Goal: Transaction & Acquisition: Purchase product/service

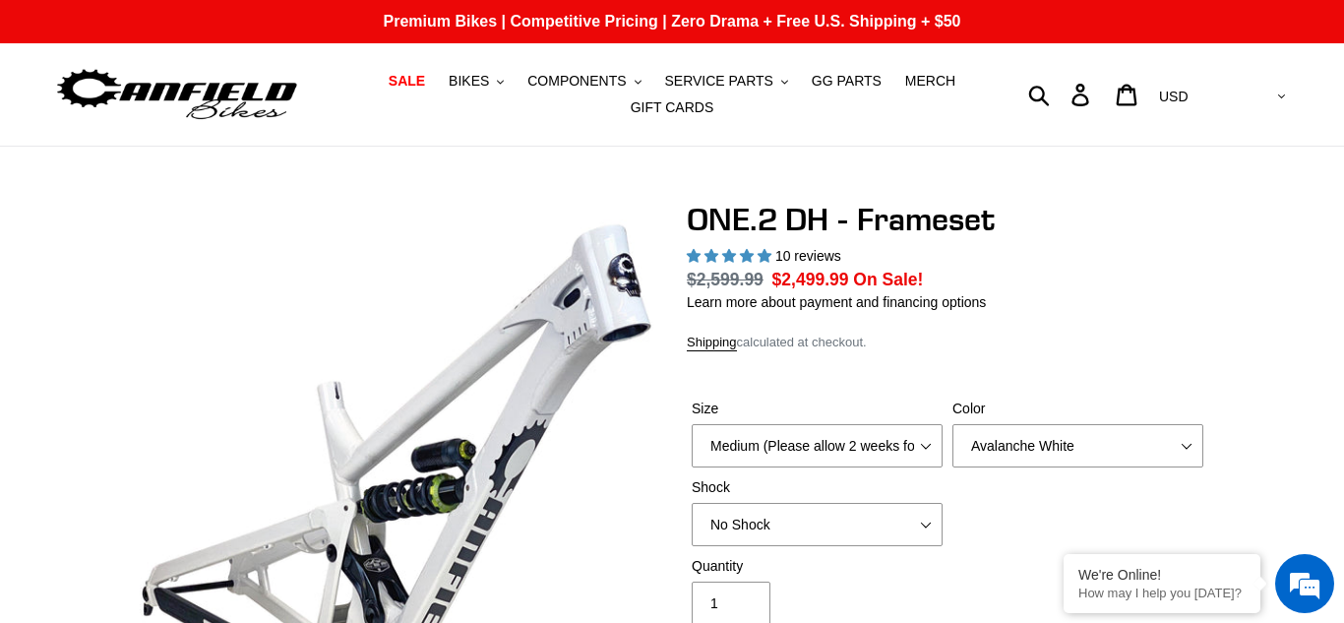
select select "highest-rating"
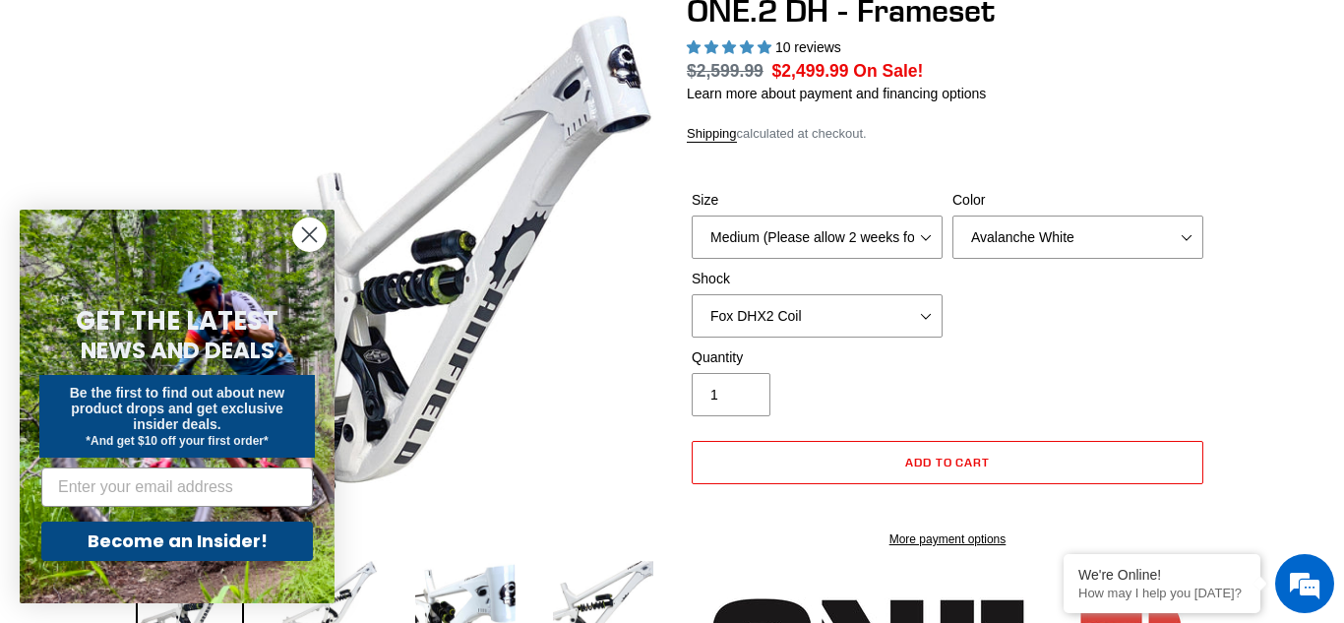
click at [692, 294] on select "No Shock Fox DHX2 Coil RockShox Vivid Coil EXT Storia LOK V3 (Custom Order)" at bounding box center [817, 315] width 251 height 43
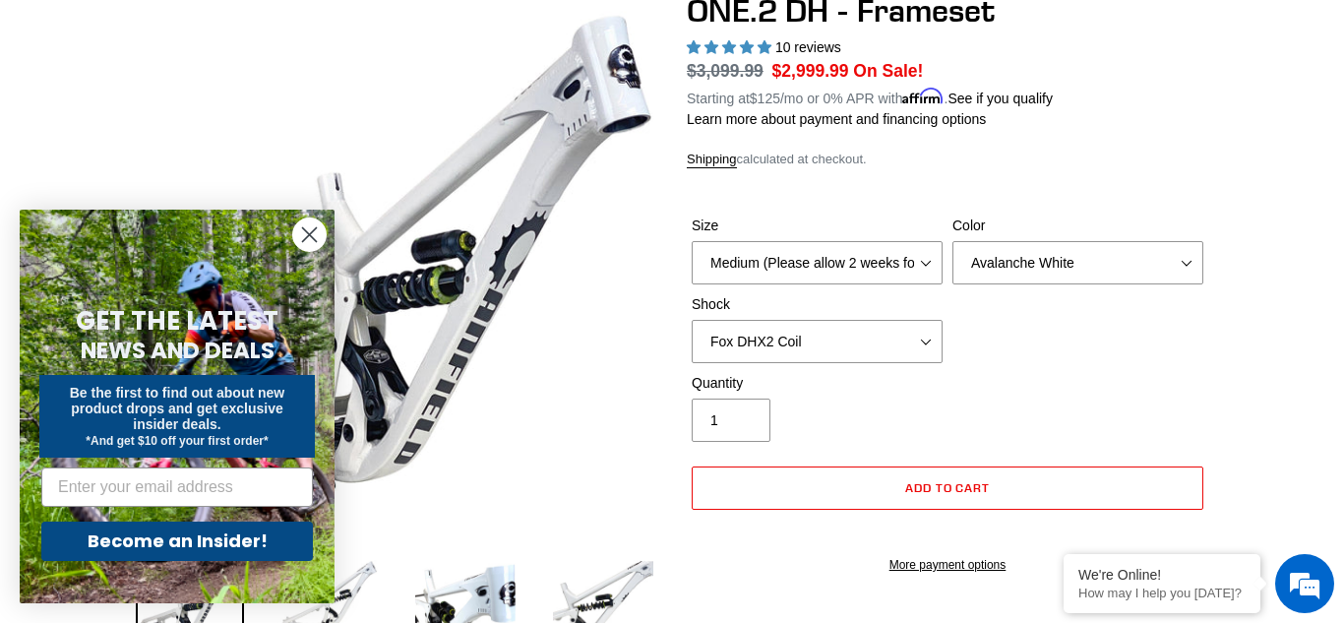
click at [841, 343] on select "No Shock Fox DHX2 Coil RockShox Vivid Coil EXT Storia LOK V3 (Custom Order)" at bounding box center [817, 341] width 251 height 43
select select "No Shock"
click at [692, 320] on select "No Shock Fox DHX2 Coil RockShox Vivid Coil EXT Storia LOK V3 (Custom Order)" at bounding box center [817, 341] width 251 height 43
click at [855, 493] on button "Add to cart" at bounding box center [948, 487] width 512 height 43
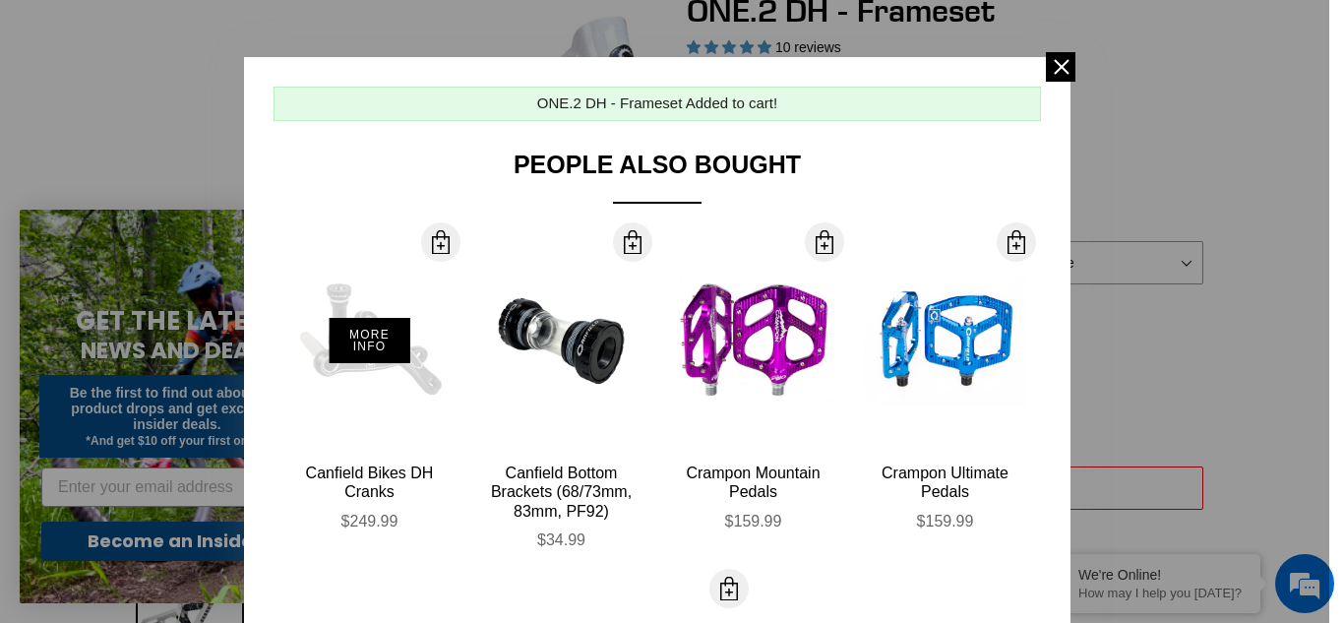
click at [379, 410] on div "More Info" at bounding box center [369, 340] width 162 height 216
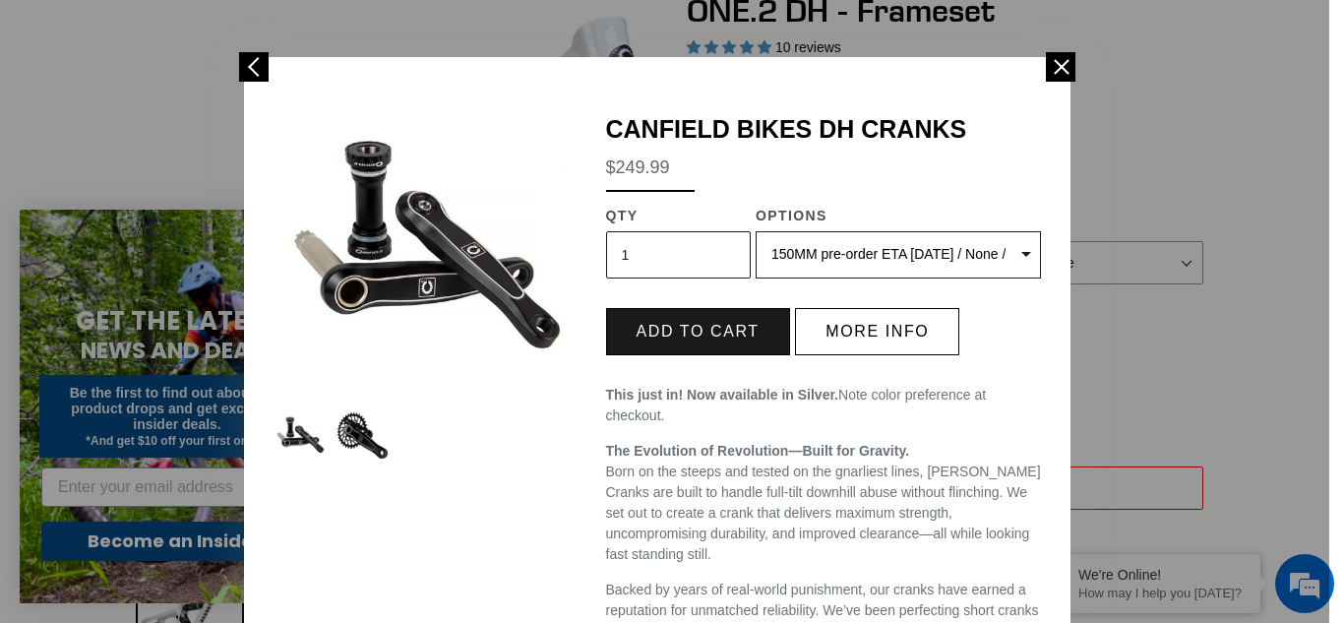
click at [698, 326] on button "Add to cart" at bounding box center [698, 331] width 184 height 47
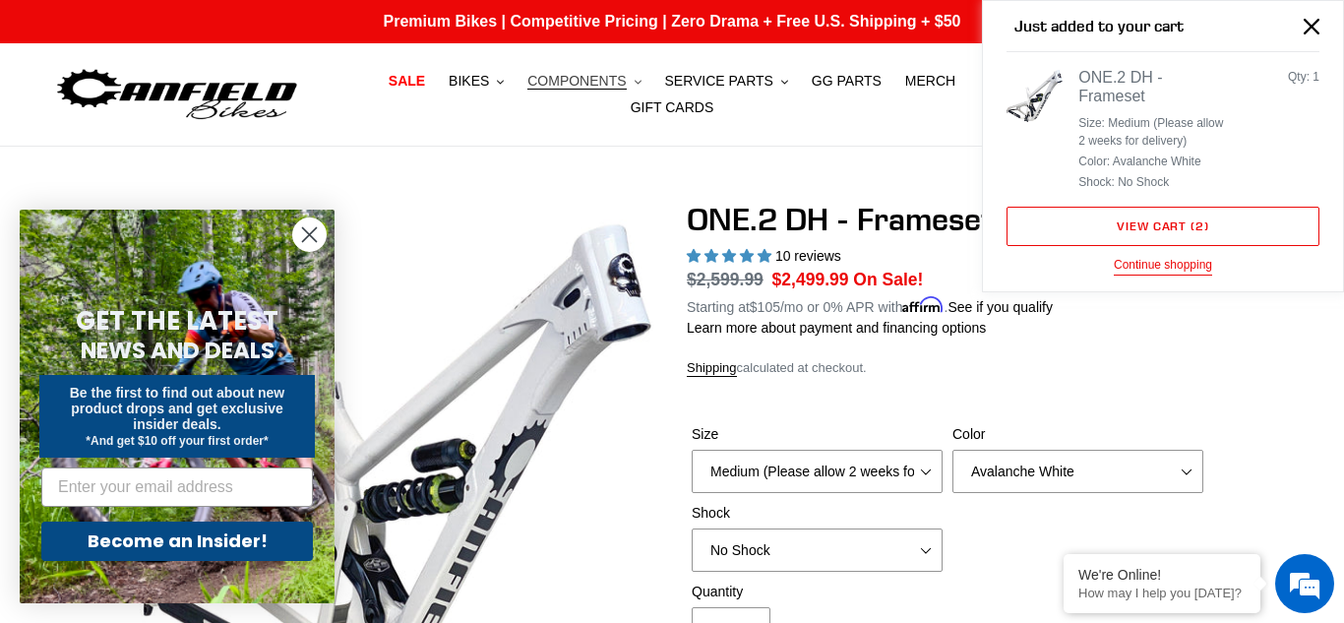
click at [582, 77] on span "COMPONENTS" at bounding box center [576, 81] width 98 height 17
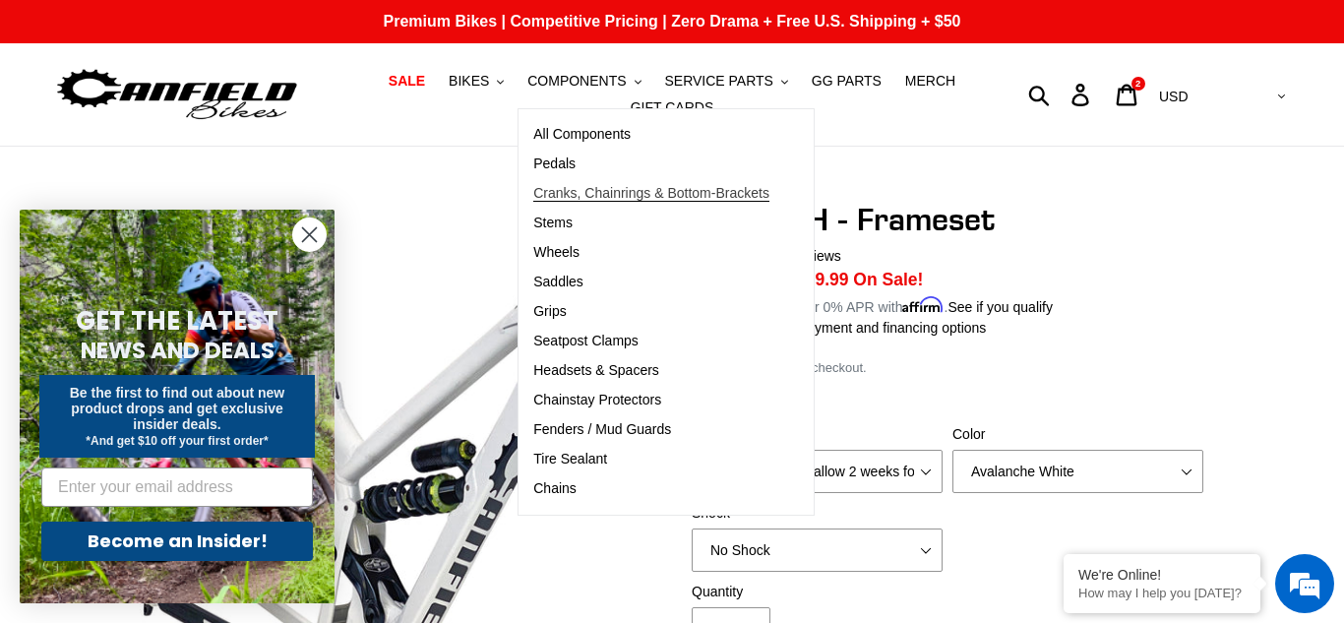
click at [604, 198] on span "Cranks, Chainrings & Bottom-Brackets" at bounding box center [651, 193] width 236 height 17
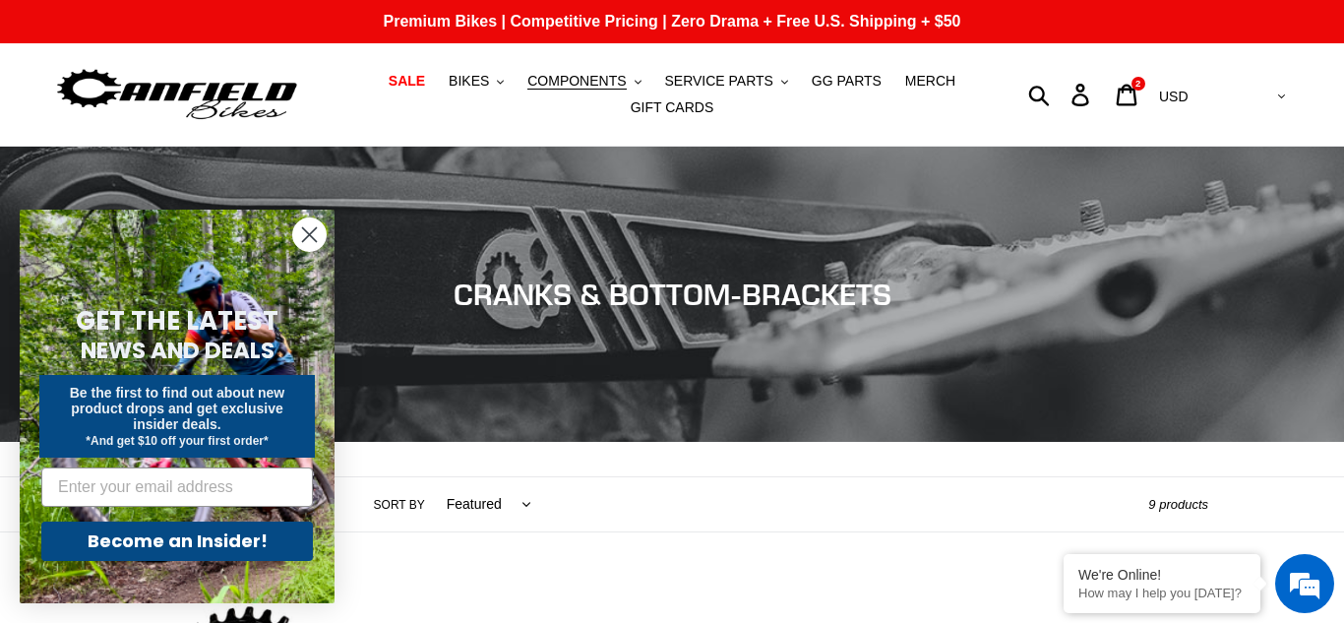
click at [304, 228] on icon "Close dialog" at bounding box center [310, 235] width 14 height 14
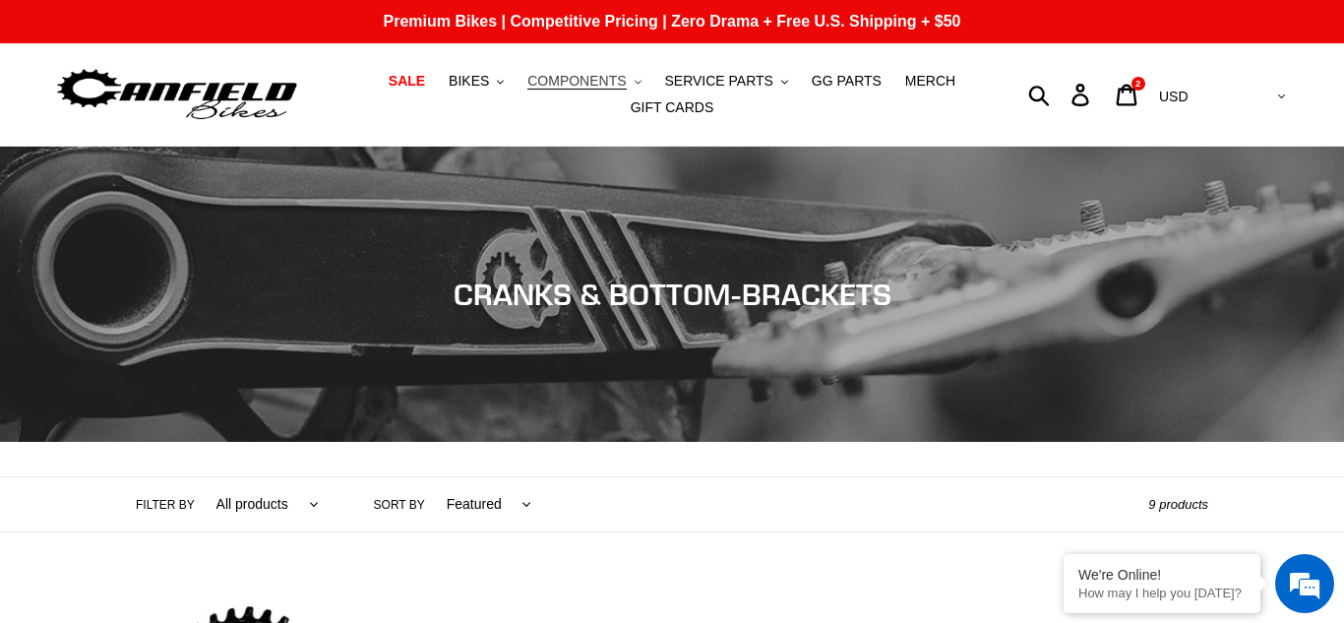
click at [592, 80] on span "COMPONENTS" at bounding box center [576, 81] width 98 height 17
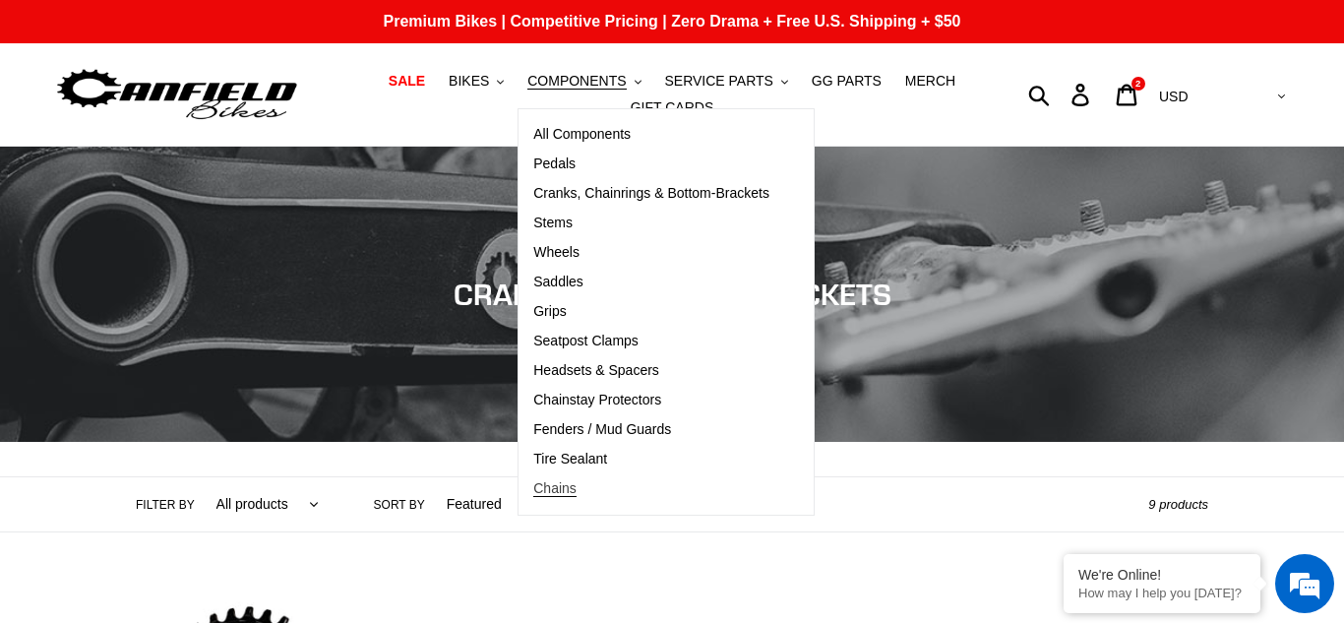
click at [561, 486] on span "Chains" at bounding box center [554, 488] width 43 height 17
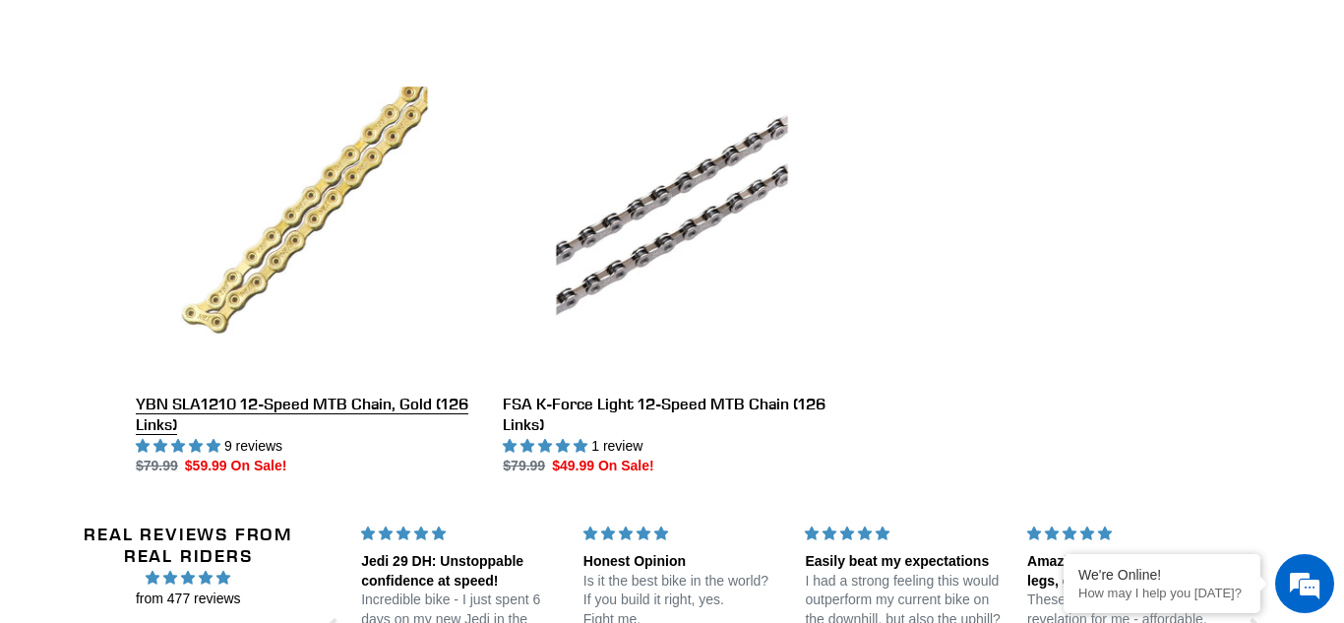
click at [365, 352] on link "YBN SLA1210 12-Speed MTB Chain, Gold (126 Links)" at bounding box center [304, 258] width 337 height 435
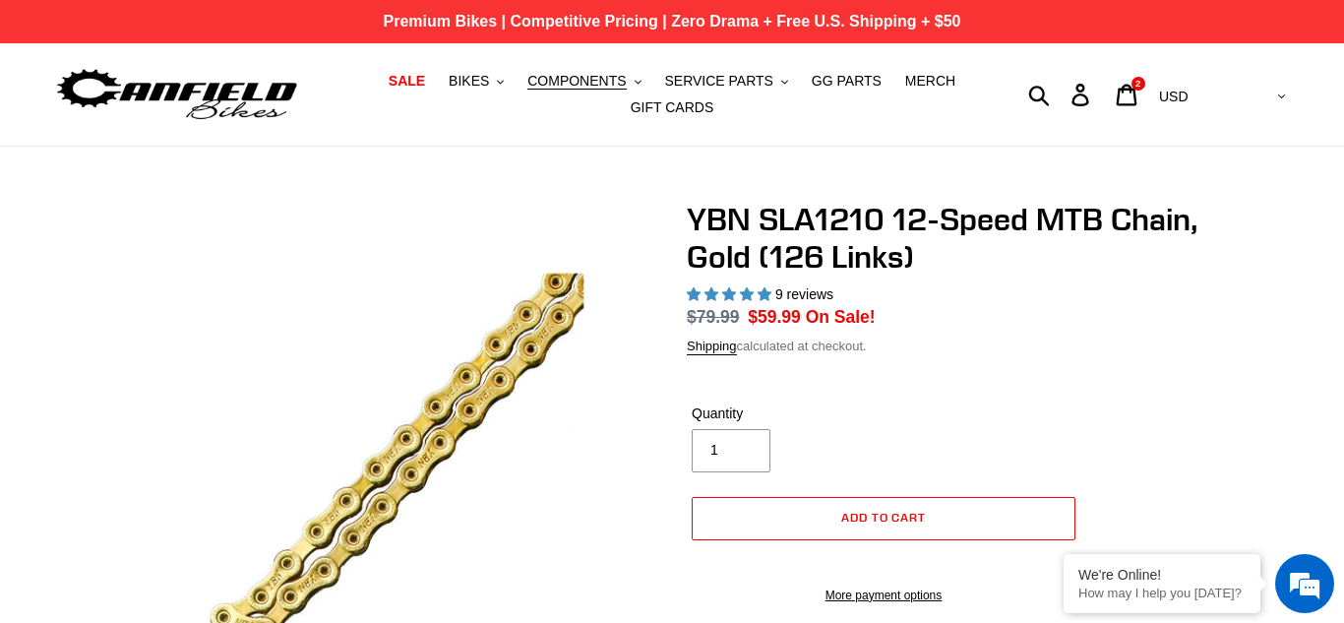
select select "highest-rating"
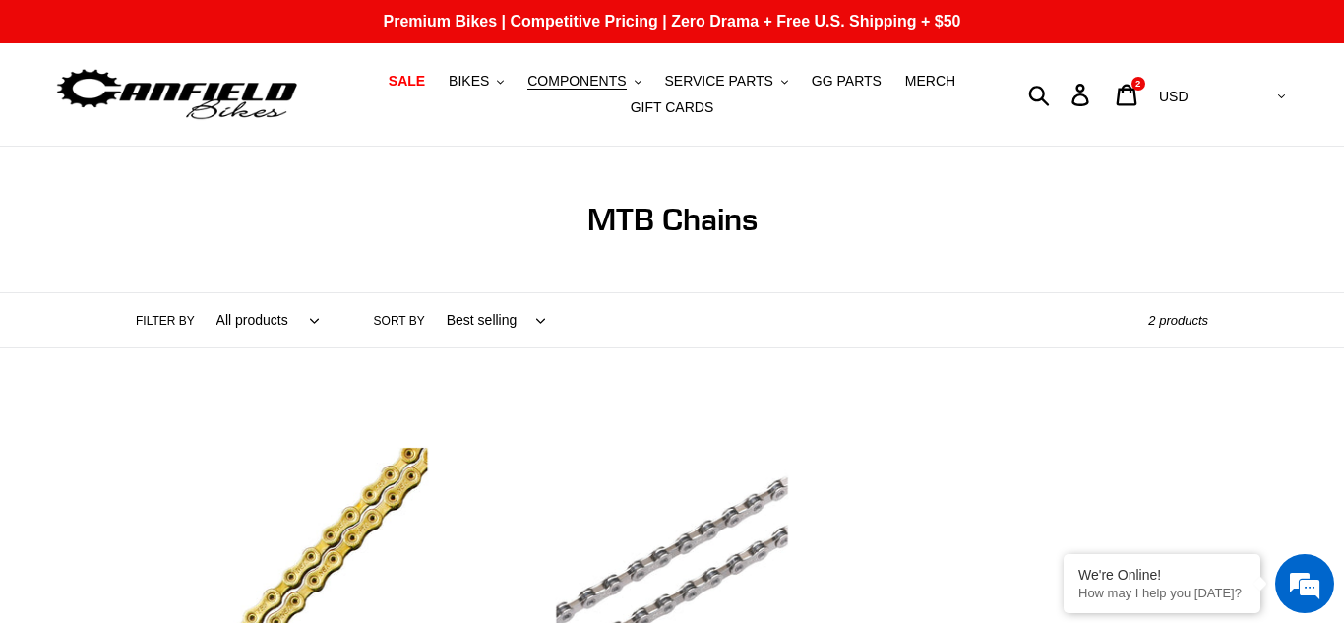
click at [590, 402] on link "FSA K-Force Light 12-Speed MTB Chain (126 Links)" at bounding box center [671, 619] width 337 height 435
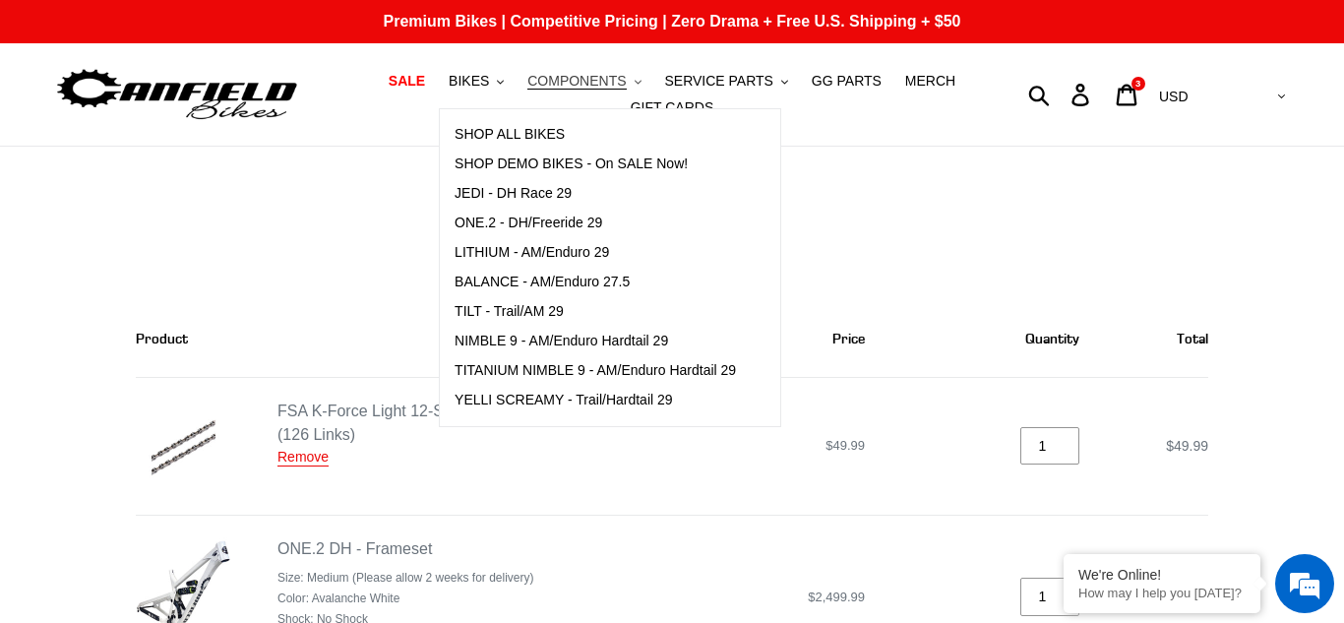
click at [583, 73] on span "COMPONENTS" at bounding box center [576, 81] width 98 height 17
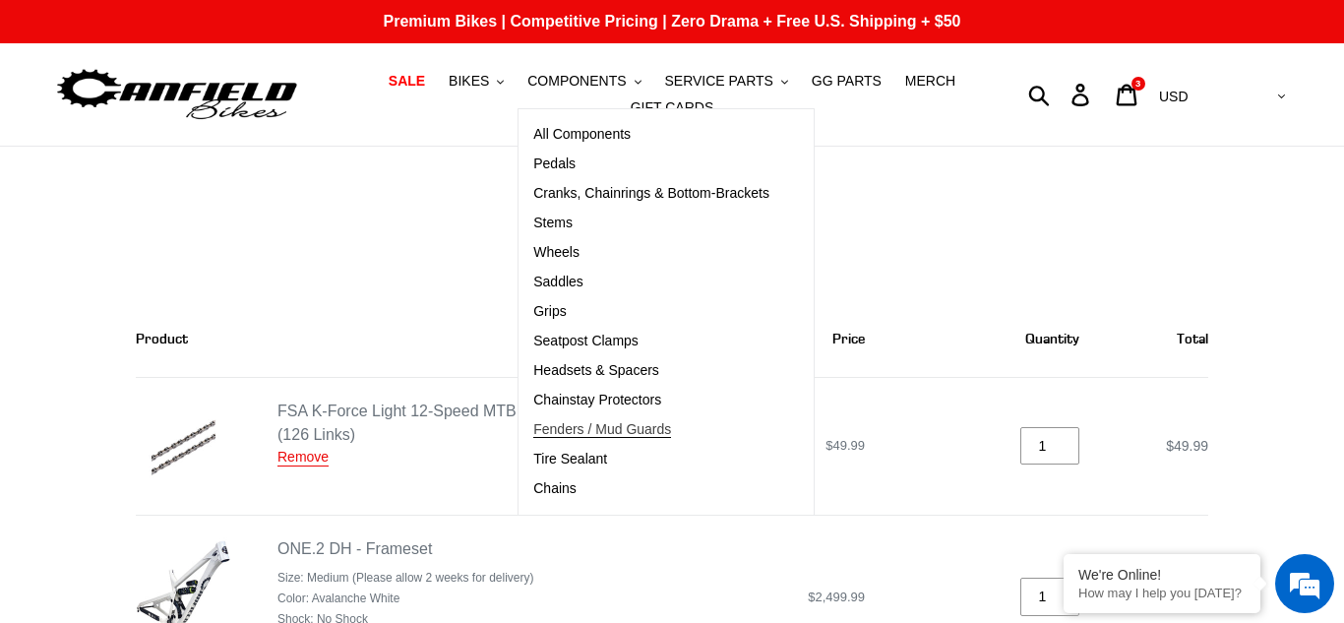
click at [629, 438] on link "Fenders / Mud Guards" at bounding box center [651, 430] width 266 height 30
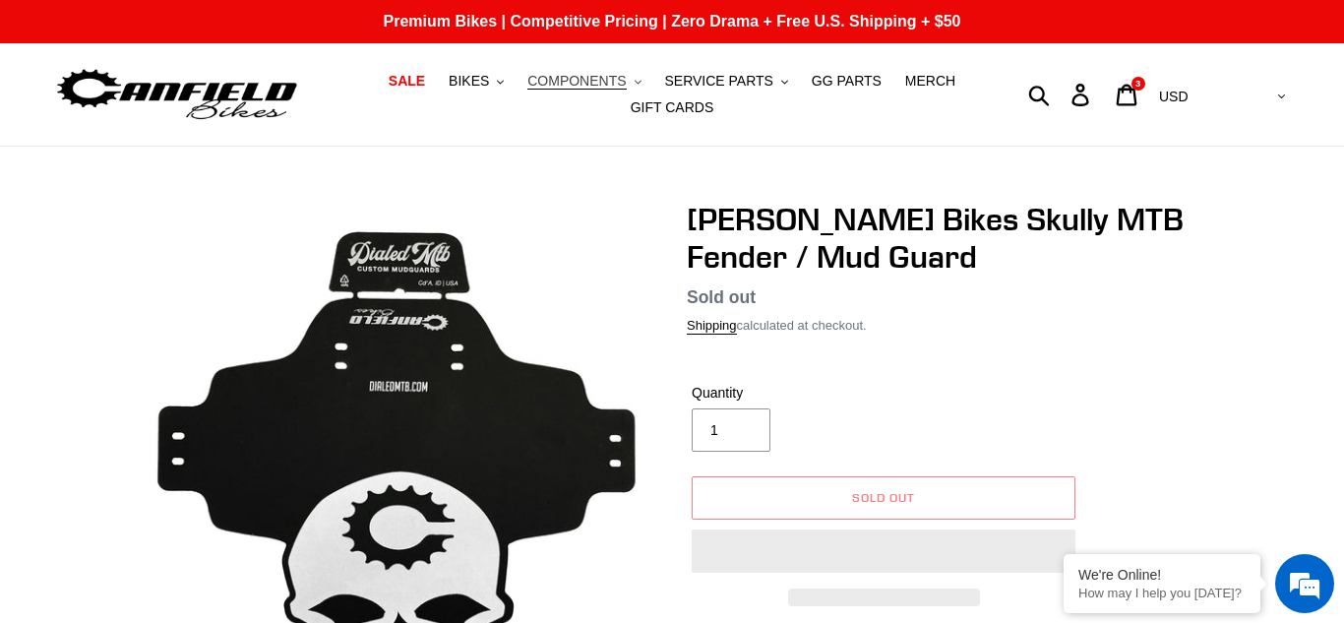
click at [579, 81] on span "COMPONENTS" at bounding box center [576, 81] width 98 height 17
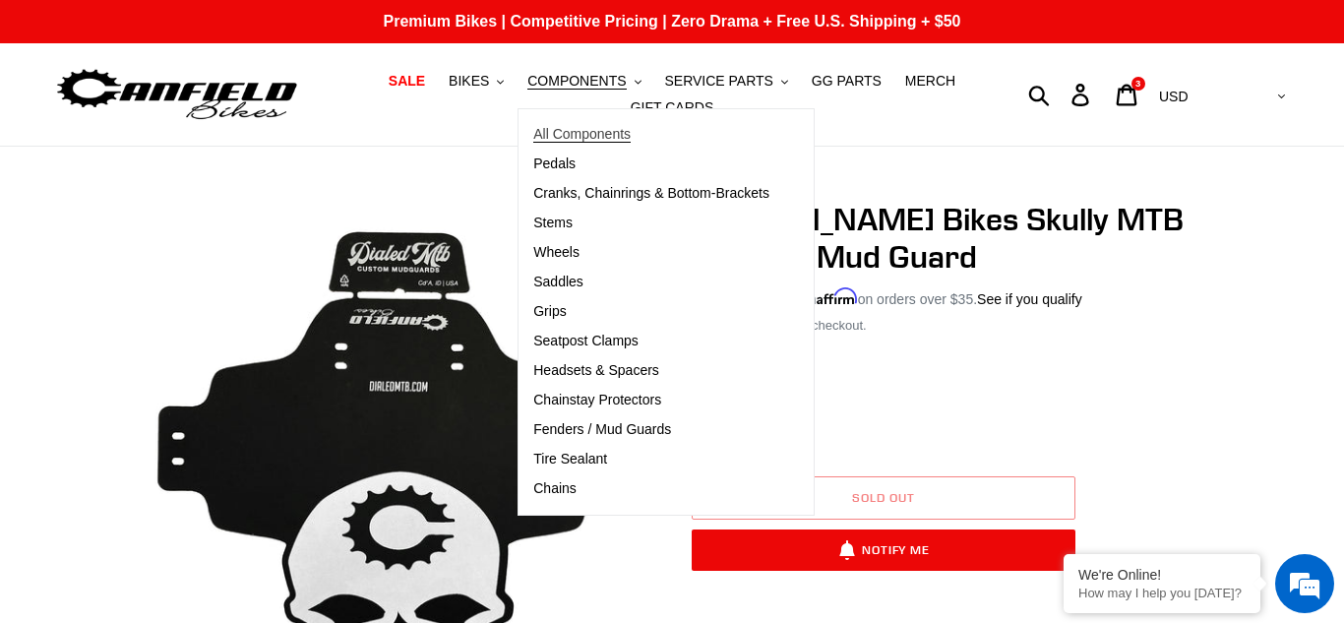
click at [602, 140] on span "All Components" at bounding box center [581, 134] width 97 height 17
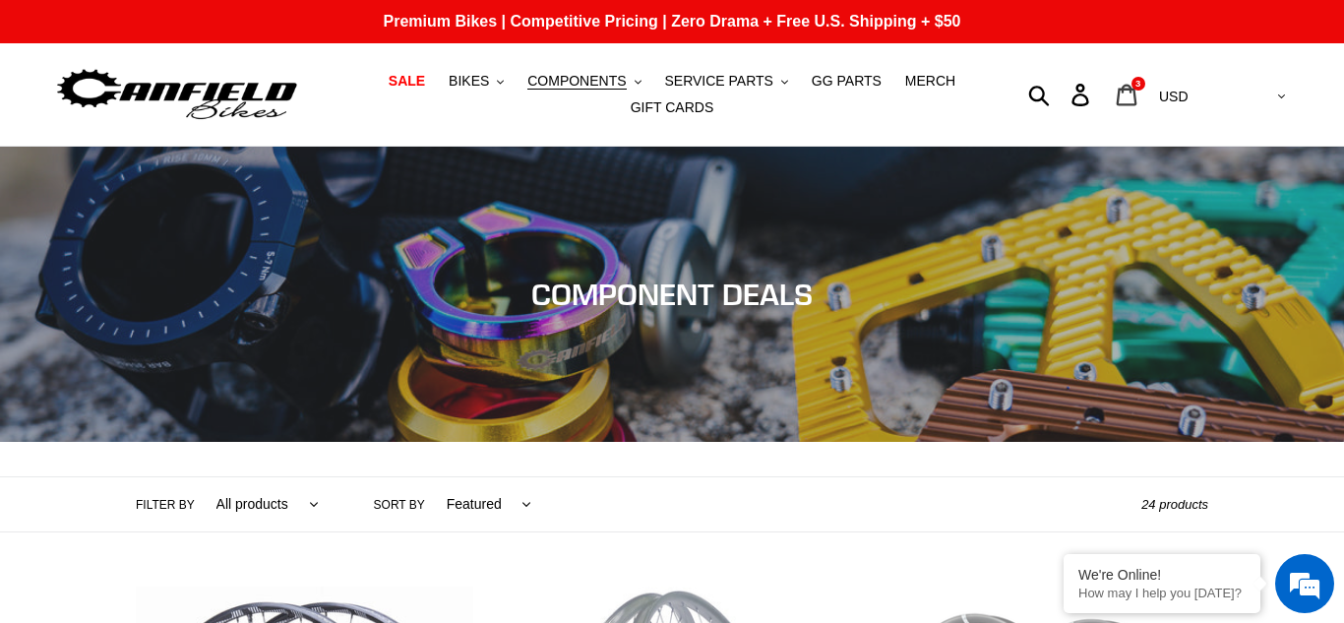
click at [1137, 95] on icon at bounding box center [1127, 95] width 22 height 23
